Goal: Check status

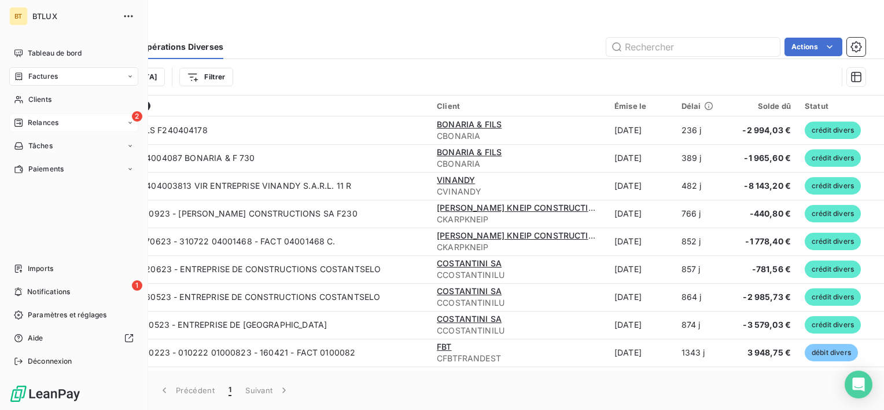
click at [39, 123] on span "Relances" at bounding box center [43, 122] width 31 height 10
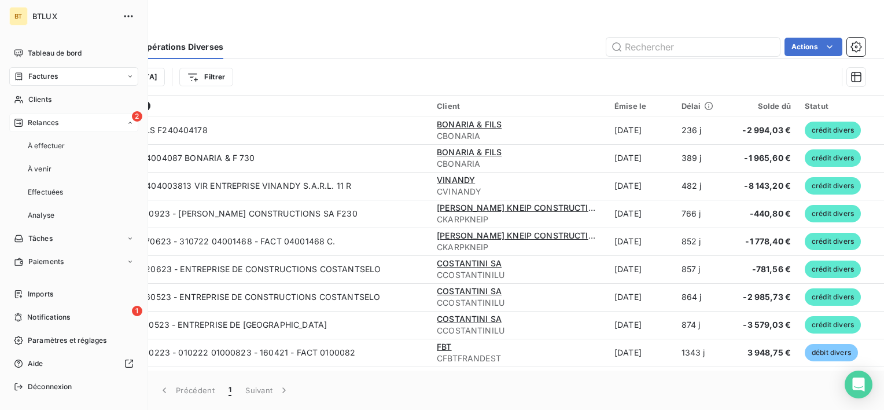
click at [39, 123] on span "Relances" at bounding box center [43, 122] width 31 height 10
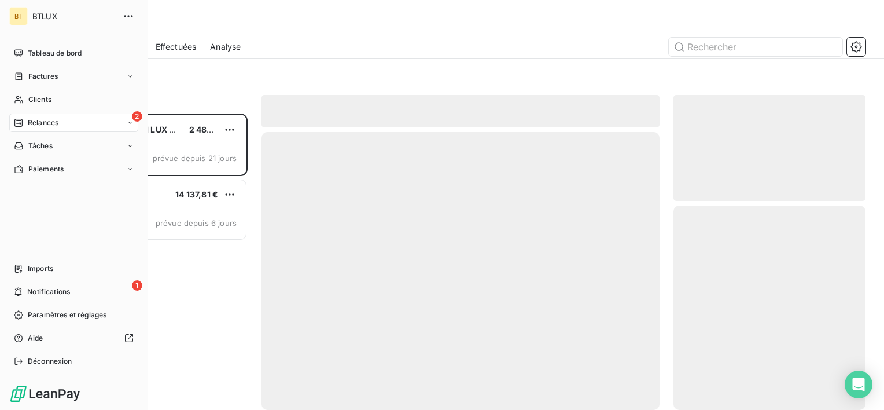
scroll to position [287, 183]
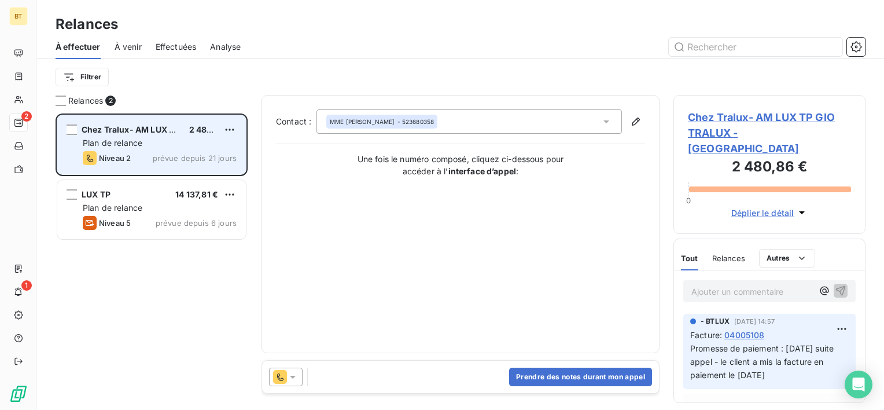
click at [133, 152] on div "Niveau 2 prévue depuis 21 jours" at bounding box center [160, 158] width 154 height 14
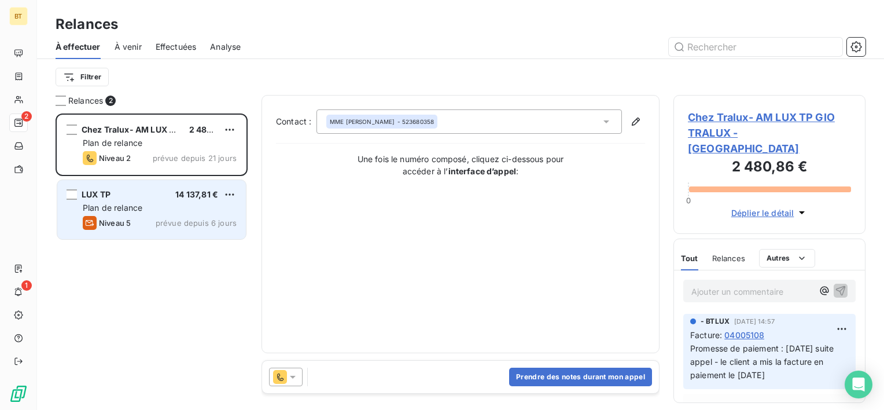
click at [140, 223] on div "Niveau 5 prévue depuis 6 jours" at bounding box center [160, 223] width 154 height 14
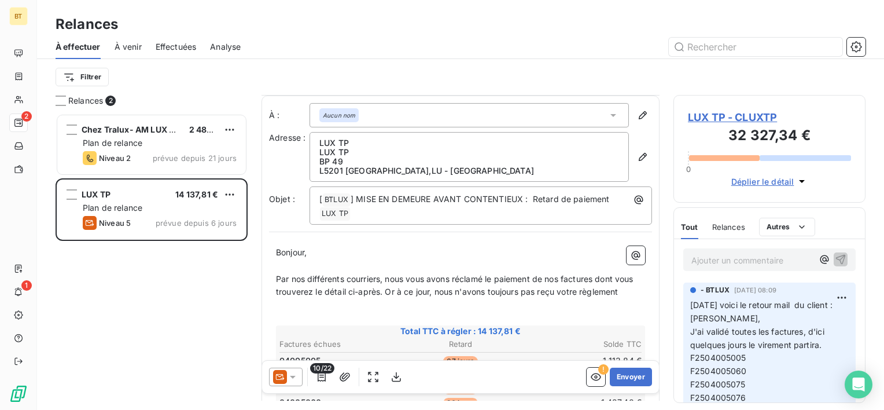
click at [377, 171] on p "L5201 SANDWEILER , LU - LUXEMBOURG" at bounding box center [469, 170] width 300 height 9
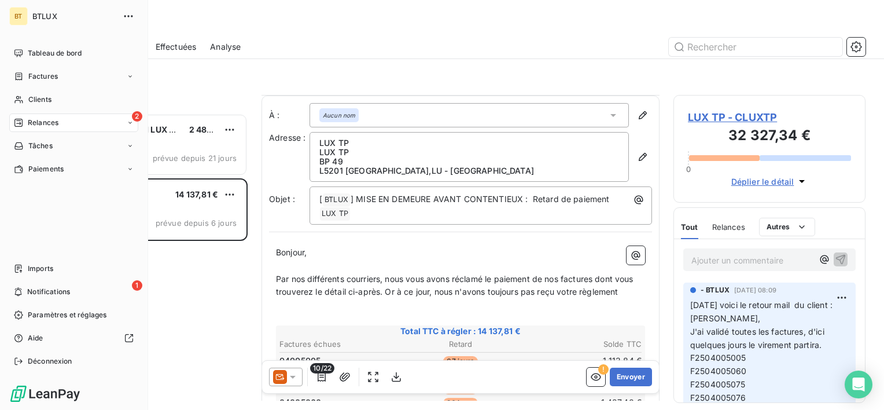
click at [38, 126] on span "Relances" at bounding box center [43, 122] width 31 height 10
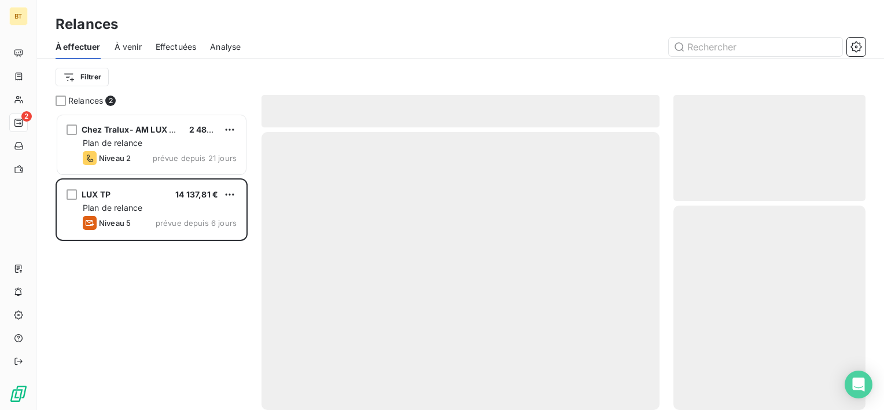
scroll to position [287, 183]
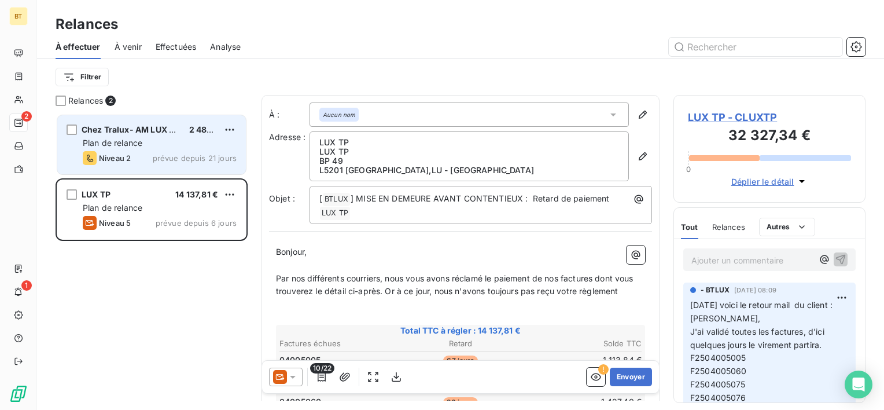
click at [168, 154] on span "prévue depuis 21 jours" at bounding box center [195, 157] width 84 height 9
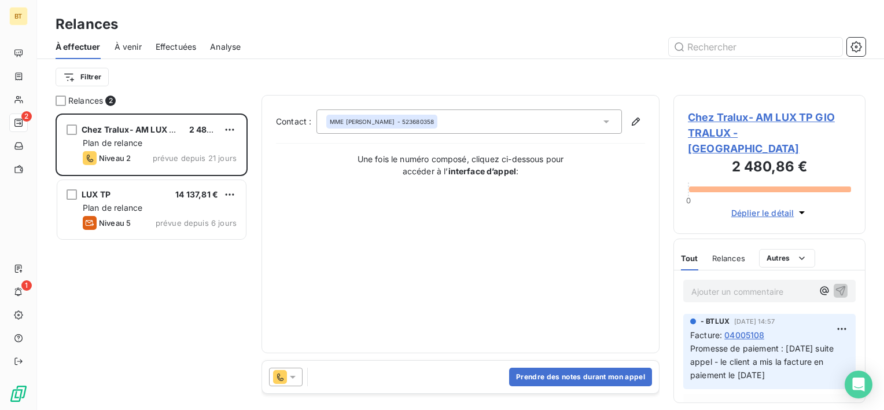
scroll to position [287, 183]
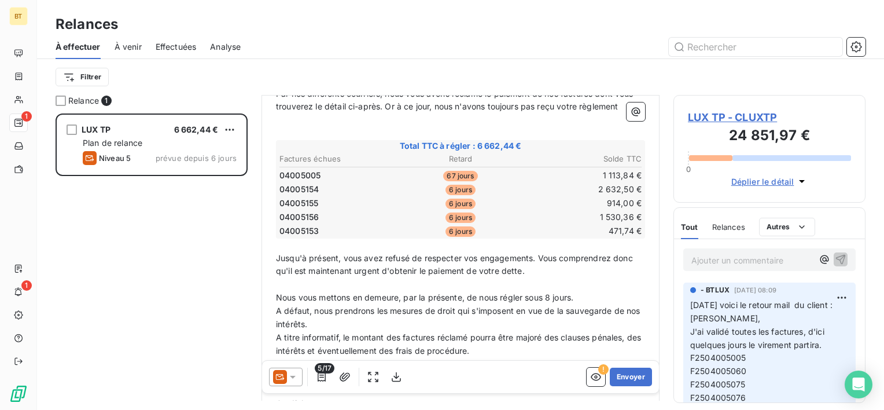
scroll to position [56, 0]
